Goal: Information Seeking & Learning: Learn about a topic

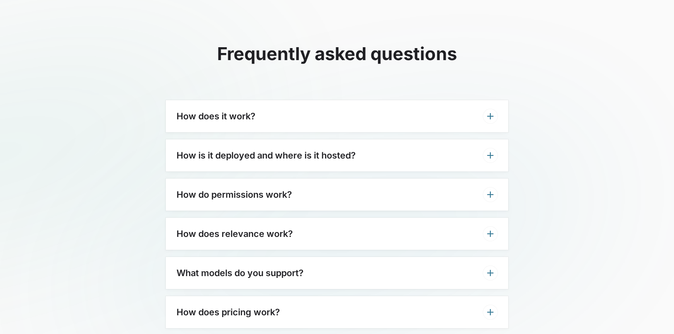
scroll to position [2833, 0]
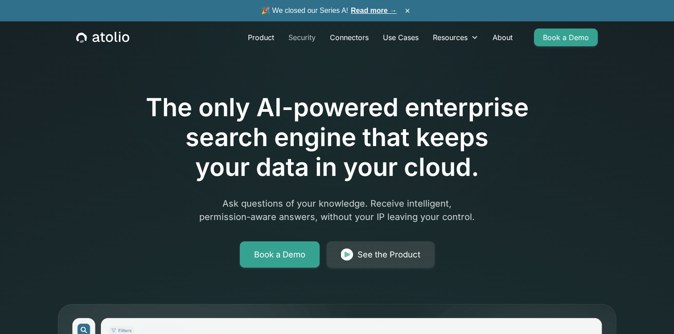
click at [306, 38] on link "Security" at bounding box center [301, 38] width 41 height 18
click at [270, 38] on link "Product" at bounding box center [261, 38] width 41 height 18
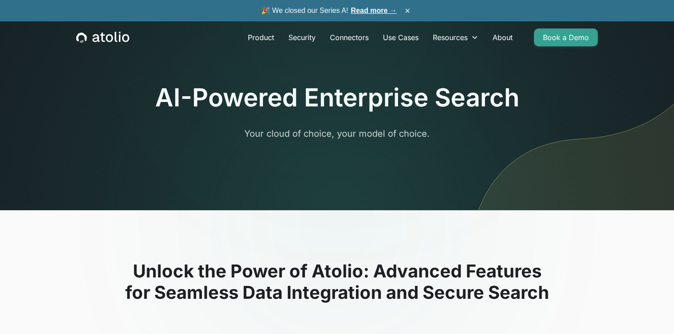
click at [357, 13] on link "Read more →" at bounding box center [374, 11] width 46 height 8
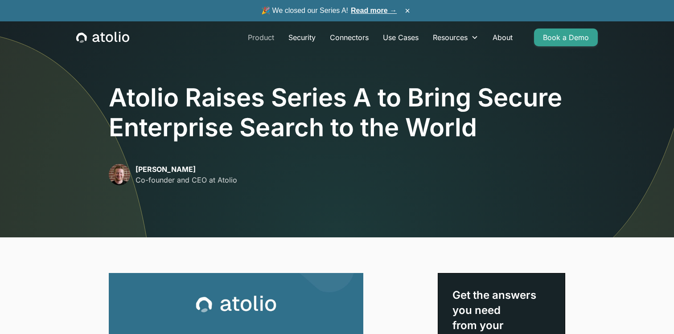
click at [252, 37] on link "Product" at bounding box center [261, 38] width 41 height 18
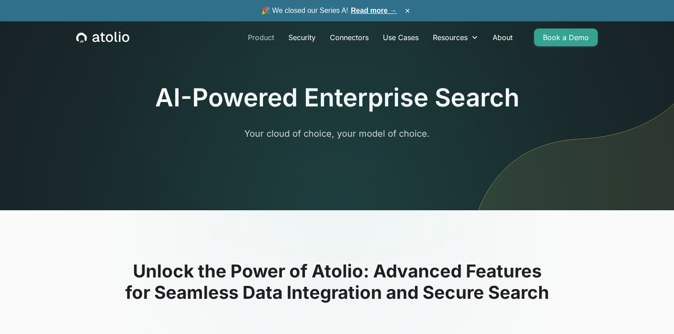
click at [259, 37] on link "Product" at bounding box center [261, 38] width 41 height 18
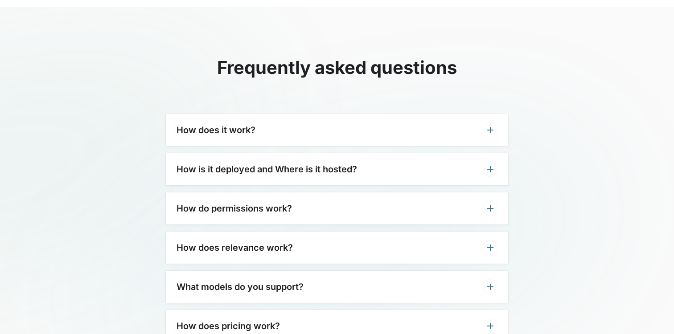
scroll to position [2110, 0]
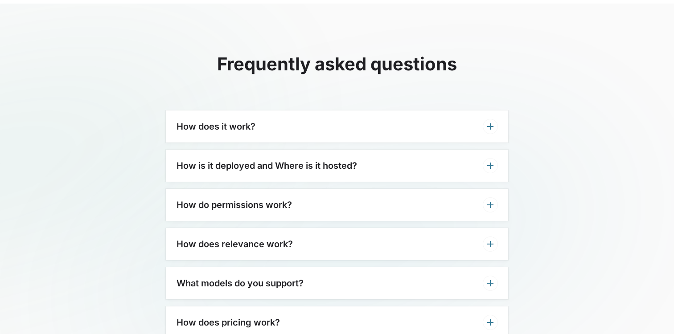
click at [321, 127] on div "How does it work?" at bounding box center [337, 127] width 342 height 32
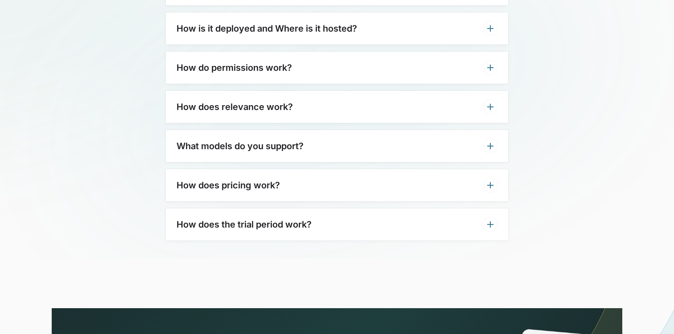
scroll to position [2296, 0]
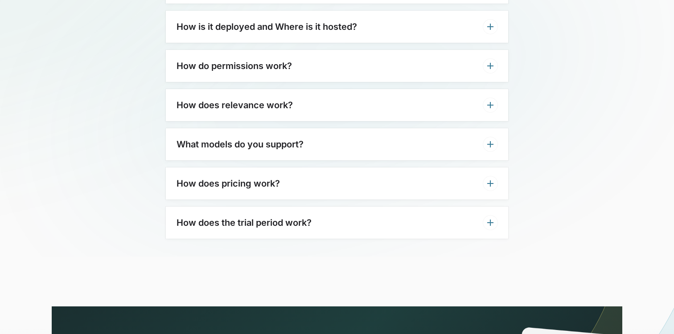
click at [311, 186] on div "How does pricing work?" at bounding box center [337, 184] width 342 height 32
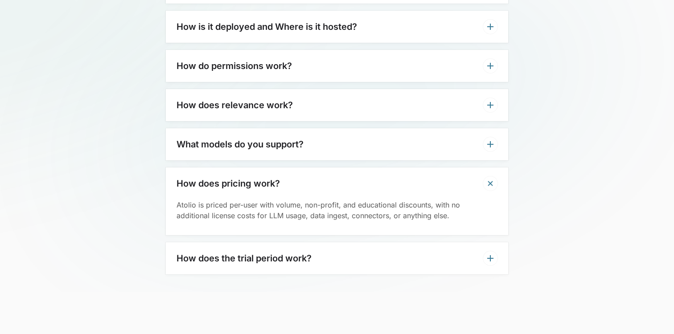
click at [289, 267] on div "How does the trial period work?" at bounding box center [337, 259] width 342 height 32
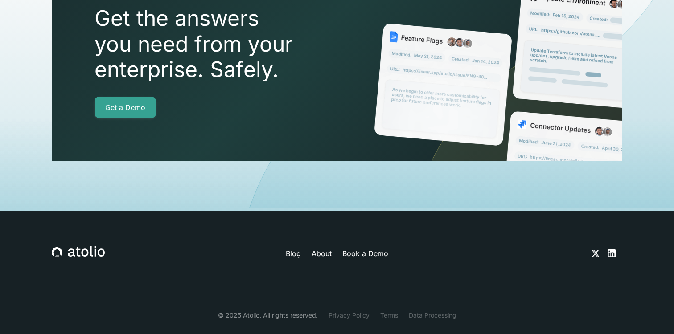
scroll to position [2743, 0]
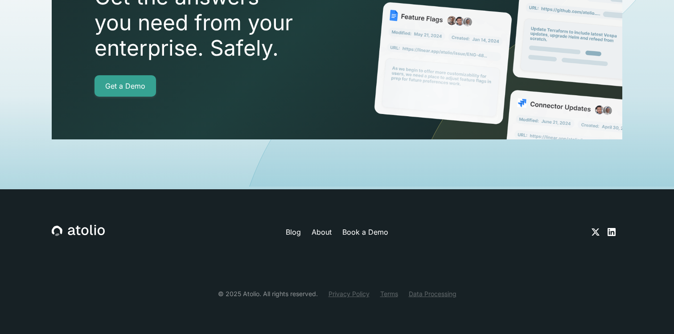
click at [614, 233] on icon at bounding box center [611, 232] width 11 height 11
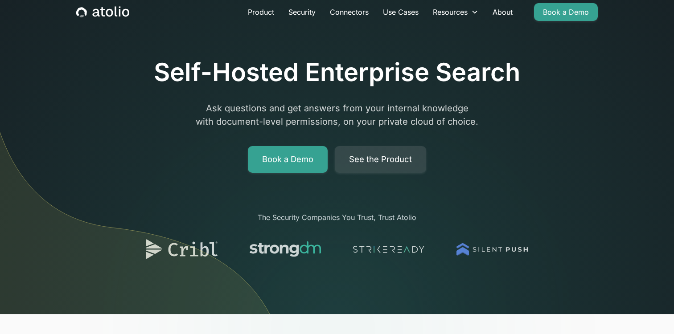
scroll to position [0, 0]
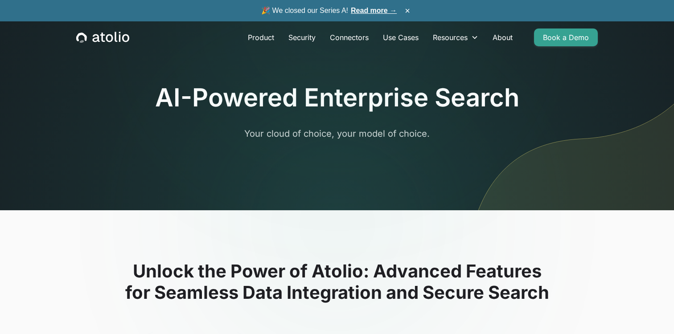
click at [362, 11] on link "Read more →" at bounding box center [374, 11] width 46 height 8
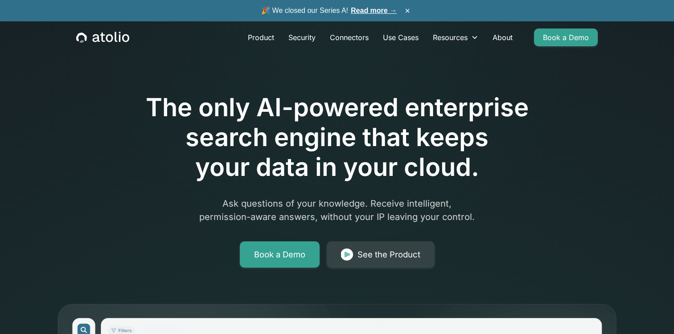
click at [375, 8] on link "Read more →" at bounding box center [374, 11] width 46 height 8
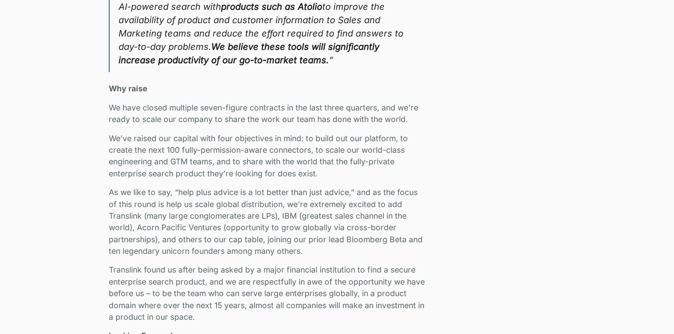
scroll to position [1562, 0]
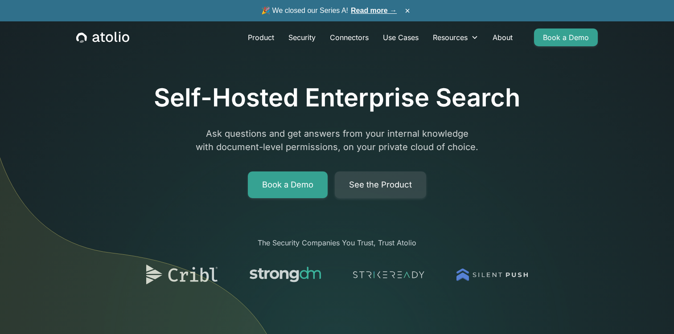
click at [310, 274] on img at bounding box center [285, 275] width 71 height 25
click at [406, 38] on link "Use Cases" at bounding box center [401, 38] width 50 height 18
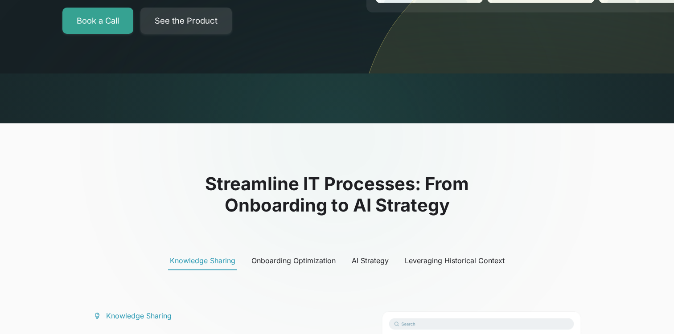
scroll to position [261, 0]
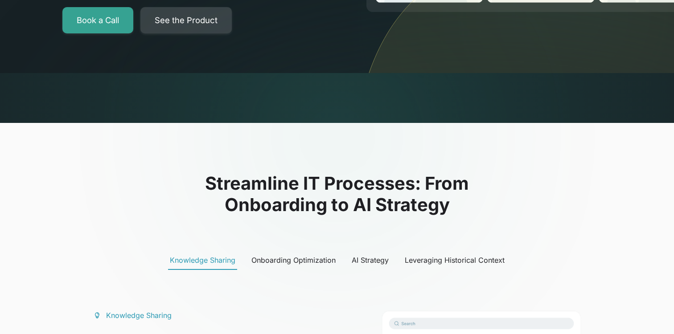
click at [177, 16] on link "See the Product" at bounding box center [185, 20] width 91 height 27
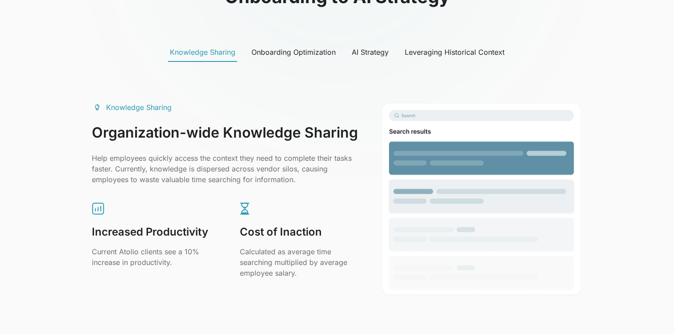
scroll to position [470, 0]
click at [325, 55] on div "Onboarding Optimization" at bounding box center [293, 51] width 84 height 11
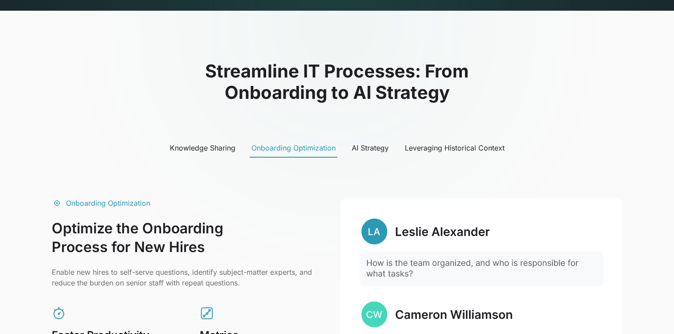
scroll to position [0, 0]
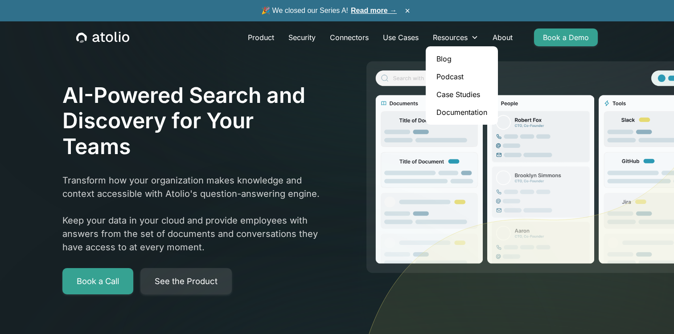
click at [451, 74] on link "Podcast" at bounding box center [461, 77] width 65 height 18
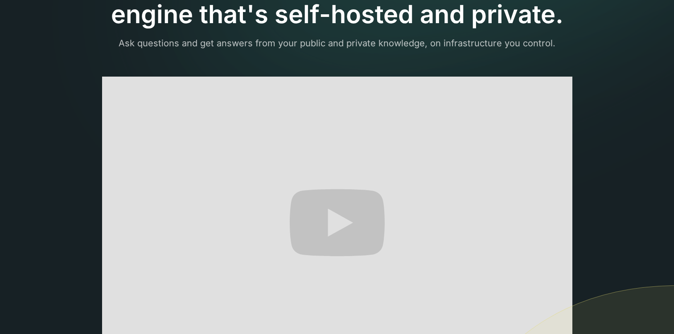
scroll to position [98, 0]
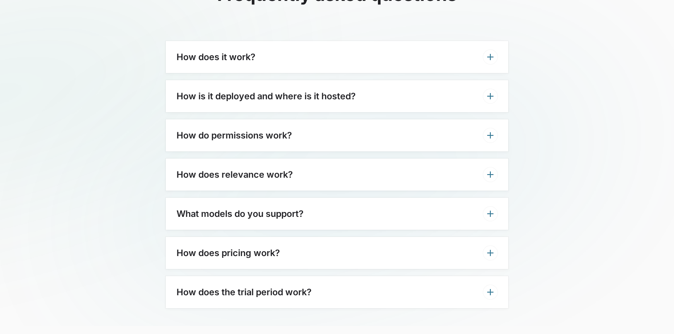
scroll to position [2795, 0]
click at [350, 198] on div "What models do you support?" at bounding box center [337, 214] width 342 height 32
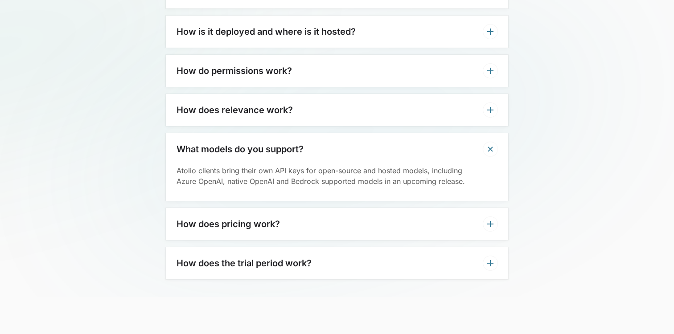
scroll to position [2860, 0]
click at [345, 209] on div "How does pricing work?" at bounding box center [337, 225] width 342 height 32
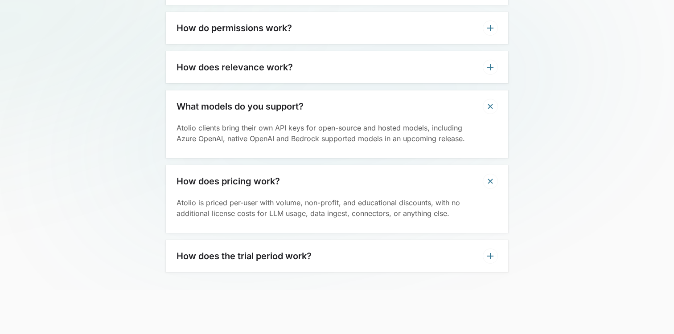
scroll to position [2904, 0]
click at [345, 240] on div "How does the trial period work?" at bounding box center [337, 255] width 342 height 32
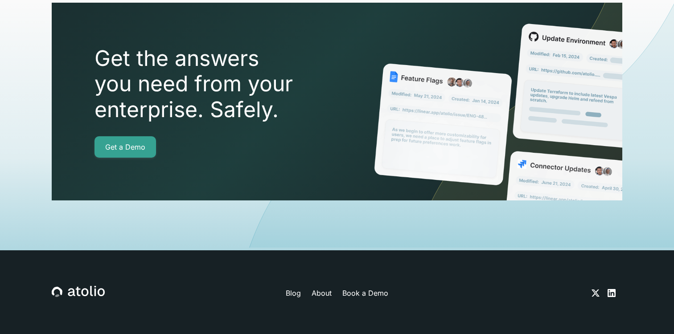
scroll to position [3330, 0]
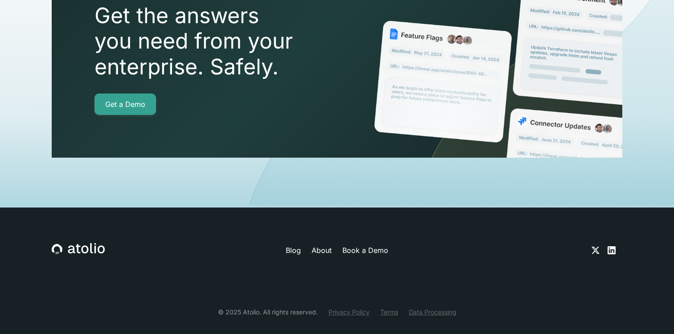
click at [326, 243] on div "Blog About Book a Demo" at bounding box center [337, 268] width 571 height 50
click at [329, 245] on link "About" at bounding box center [322, 250] width 20 height 11
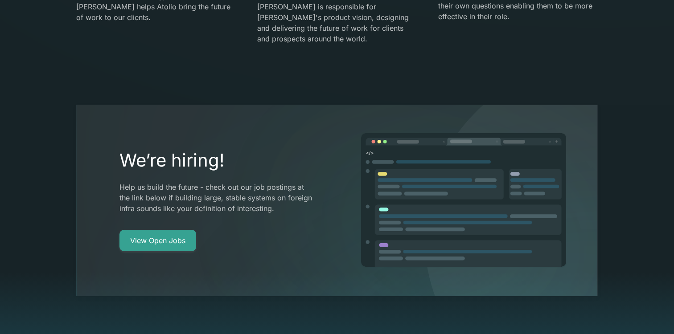
scroll to position [1657, 0]
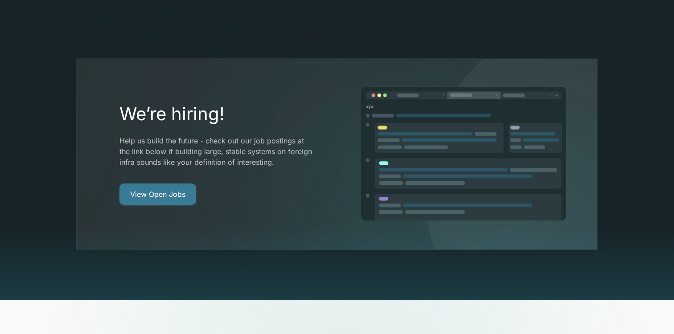
click at [145, 184] on link "View Open Jobs" at bounding box center [157, 194] width 77 height 21
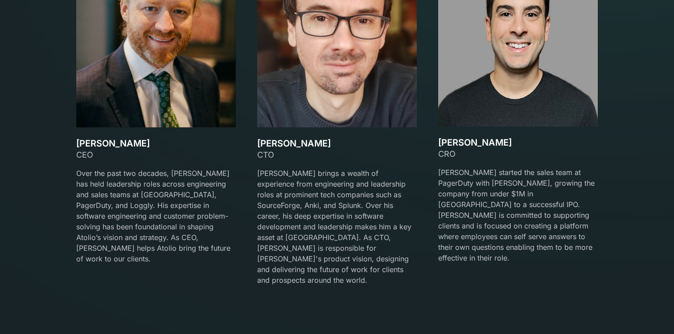
scroll to position [1323, 0]
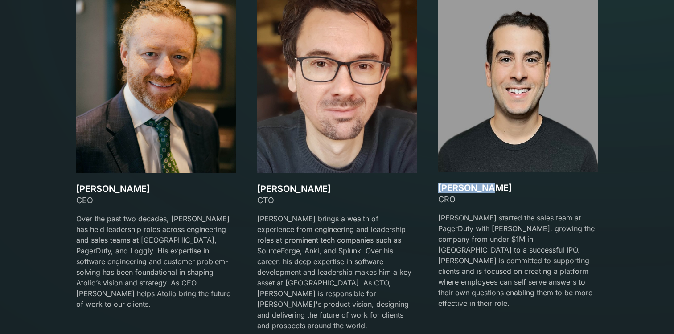
drag, startPoint x: 489, startPoint y: 189, endPoint x: 438, endPoint y: 189, distance: 51.7
click at [438, 189] on h3 "Mark Matta" at bounding box center [518, 188] width 160 height 11
copy h3 "Mark Matta"
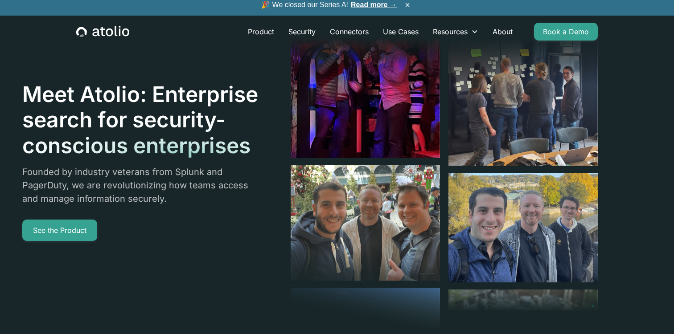
scroll to position [0, 0]
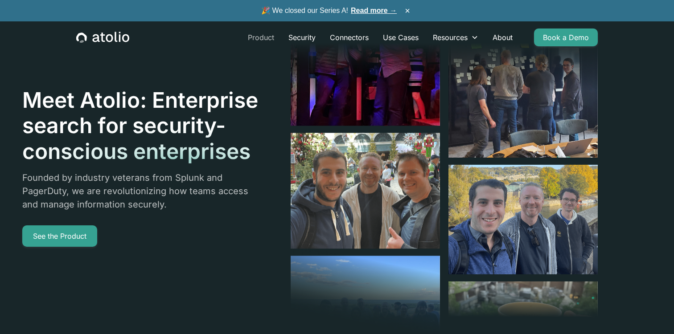
click at [273, 37] on link "Product" at bounding box center [261, 38] width 41 height 18
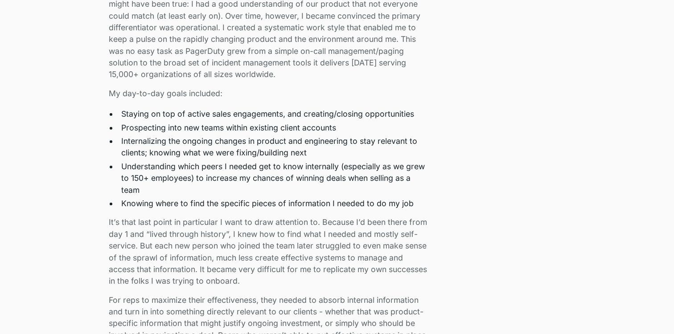
scroll to position [525, 0]
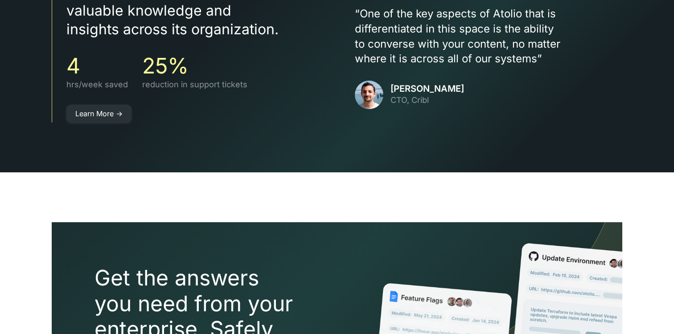
scroll to position [1821, 0]
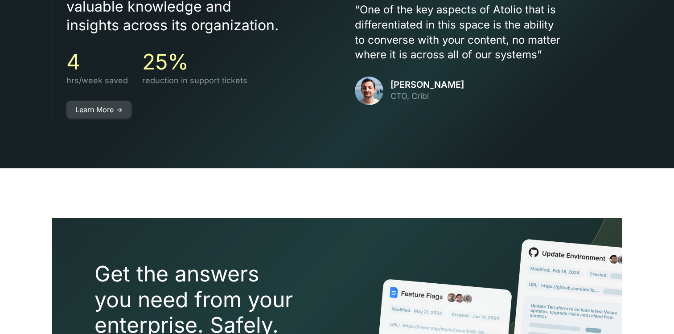
click at [104, 101] on link "Learn More ->" at bounding box center [98, 110] width 65 height 18
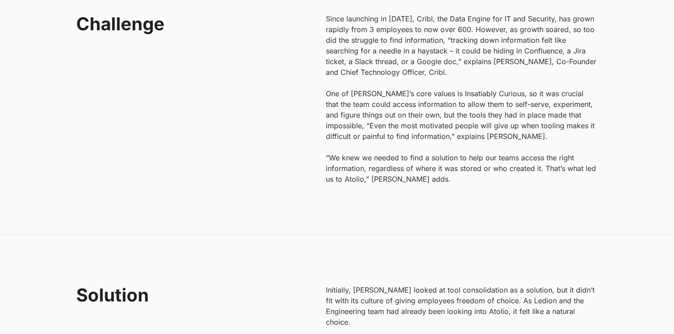
scroll to position [861, 0]
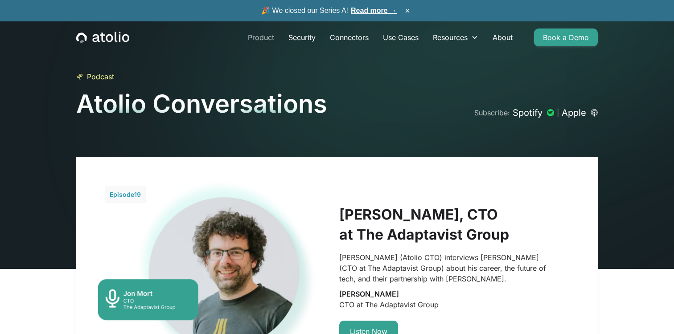
click at [261, 36] on link "Product" at bounding box center [261, 38] width 41 height 18
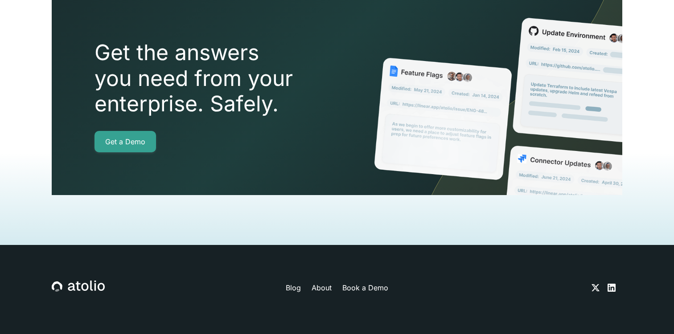
scroll to position [2076, 0]
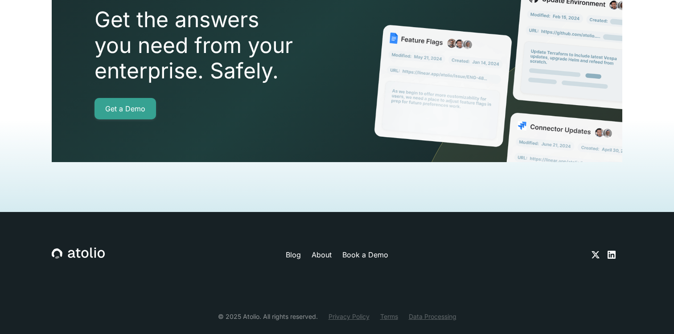
click at [315, 250] on link "About" at bounding box center [322, 255] width 20 height 11
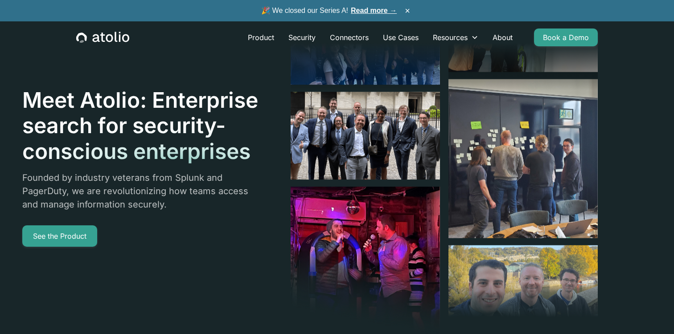
click at [111, 35] on icon "home" at bounding box center [109, 38] width 7 height 8
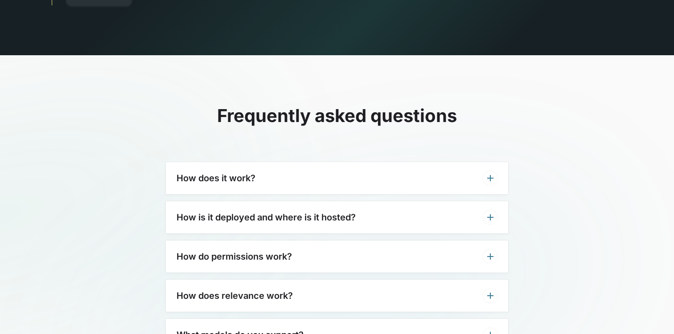
scroll to position [2675, 0]
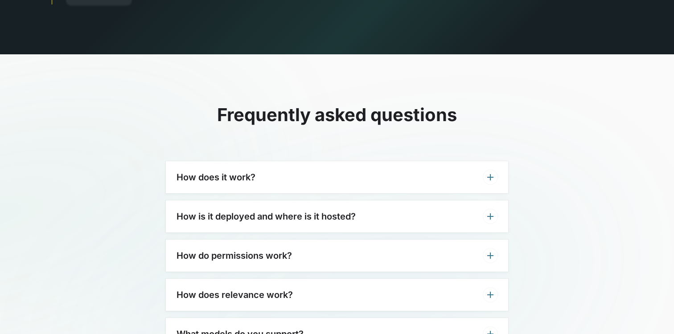
click at [348, 211] on h3 "How is it deployed and where is it hosted?" at bounding box center [266, 216] width 179 height 11
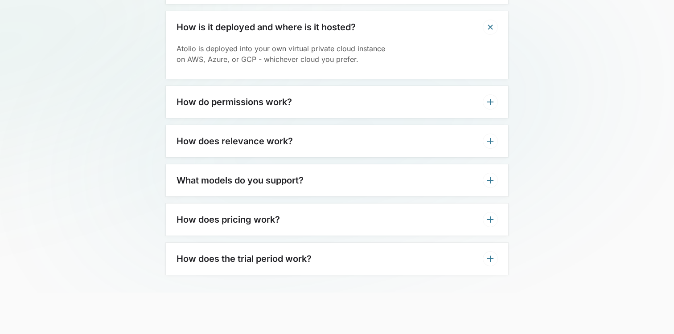
scroll to position [2866, 0]
click at [374, 168] on div "What models do you support?" at bounding box center [337, 180] width 342 height 32
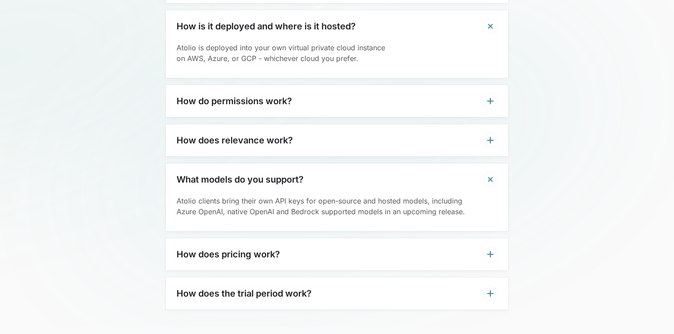
click at [377, 124] on div "How does relevance work?" at bounding box center [337, 140] width 342 height 32
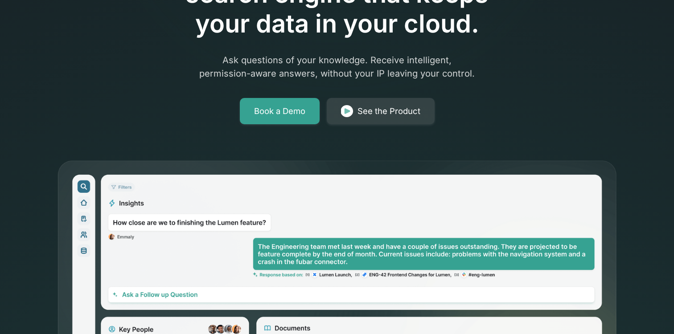
scroll to position [0, 0]
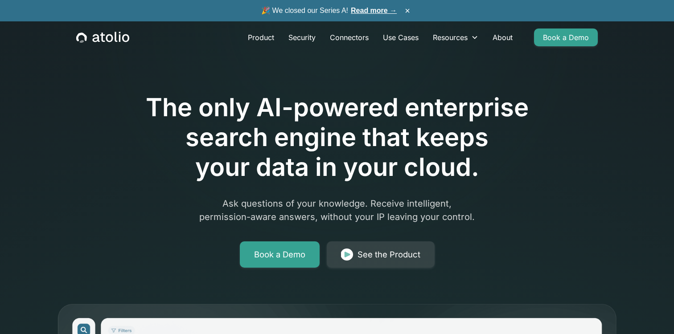
click at [299, 48] on div "Product Security Connectors Use Cases Resources Blog Podcast Case Studies Docum…" at bounding box center [337, 37] width 543 height 32
click at [303, 40] on link "Security" at bounding box center [301, 38] width 41 height 18
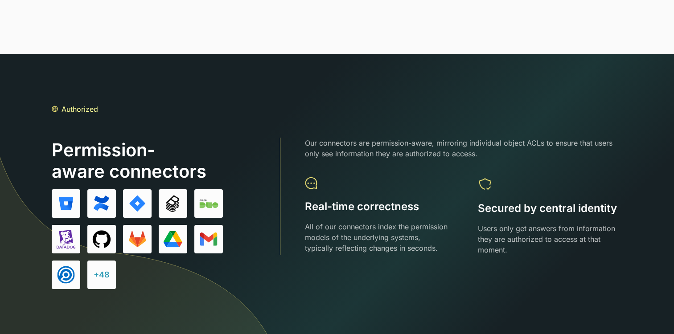
scroll to position [1167, 0]
